Goal: Task Accomplishment & Management: Manage account settings

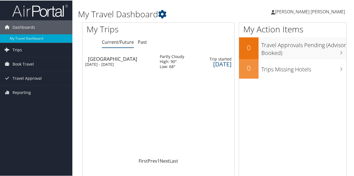
click at [15, 50] on span "Trips" at bounding box center [17, 49] width 9 height 14
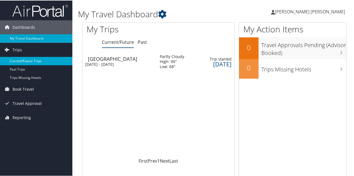
click at [34, 61] on link "Current/Future Trips" at bounding box center [36, 60] width 72 height 8
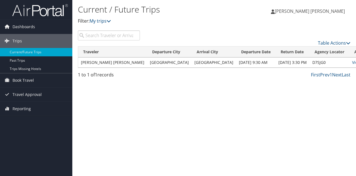
click at [276, 63] on td "Oct 9, 2025 3:30 PM" at bounding box center [293, 62] width 34 height 10
click at [352, 62] on link "View" at bounding box center [356, 62] width 9 height 5
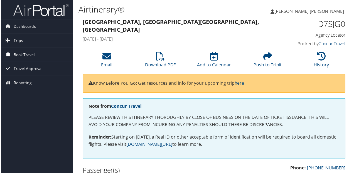
click at [20, 56] on span "Book Travel" at bounding box center [23, 55] width 21 height 14
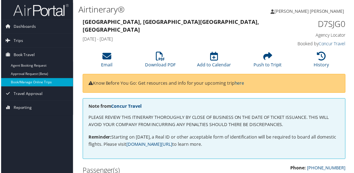
click at [31, 83] on link "Book/Manage Online Trips" at bounding box center [36, 83] width 72 height 8
